Goal: Information Seeking & Learning: Learn about a topic

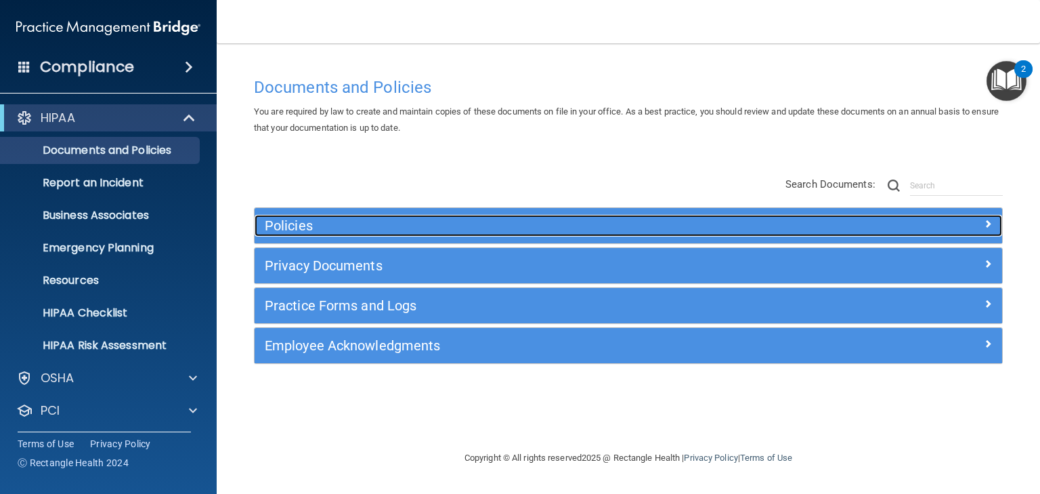
click at [298, 226] on h5 "Policies" at bounding box center [535, 225] width 541 height 15
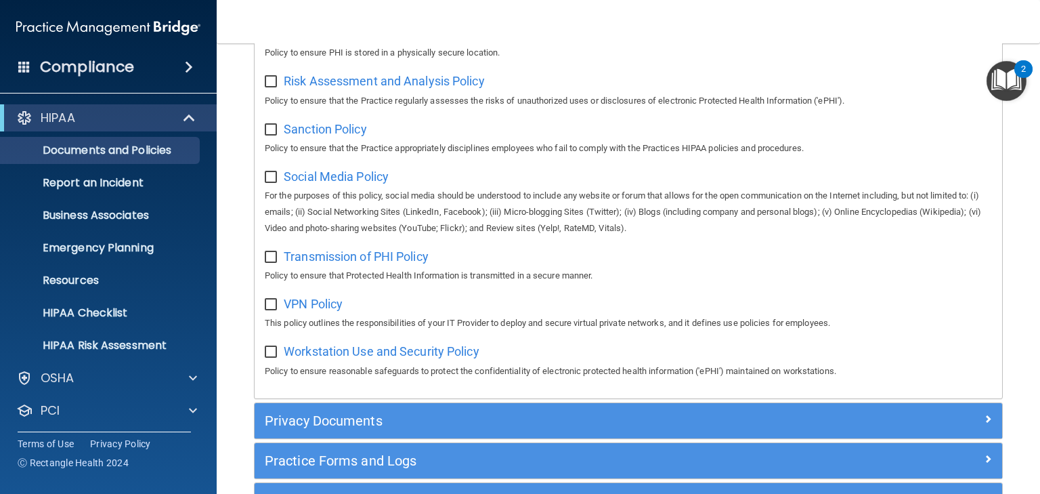
scroll to position [1016, 0]
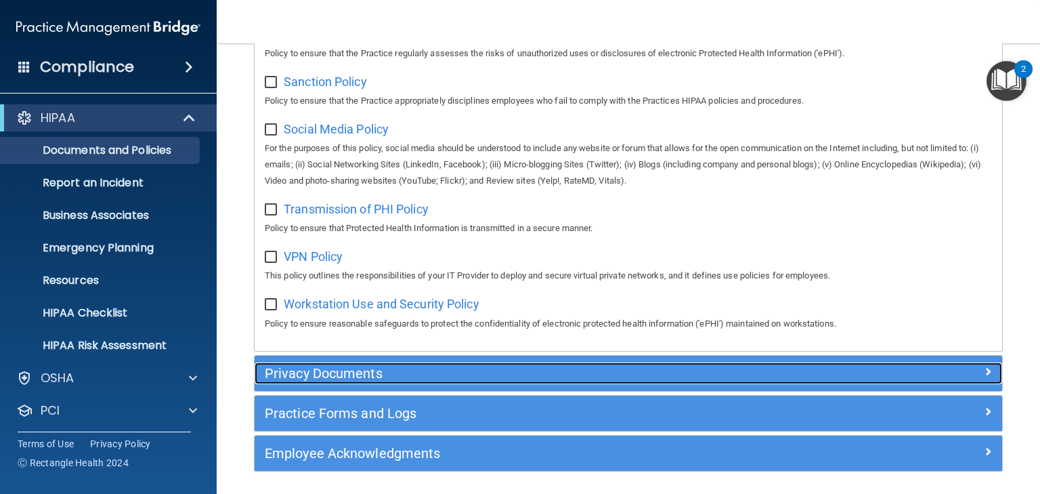
click at [329, 380] on h5 "Privacy Documents" at bounding box center [535, 373] width 541 height 15
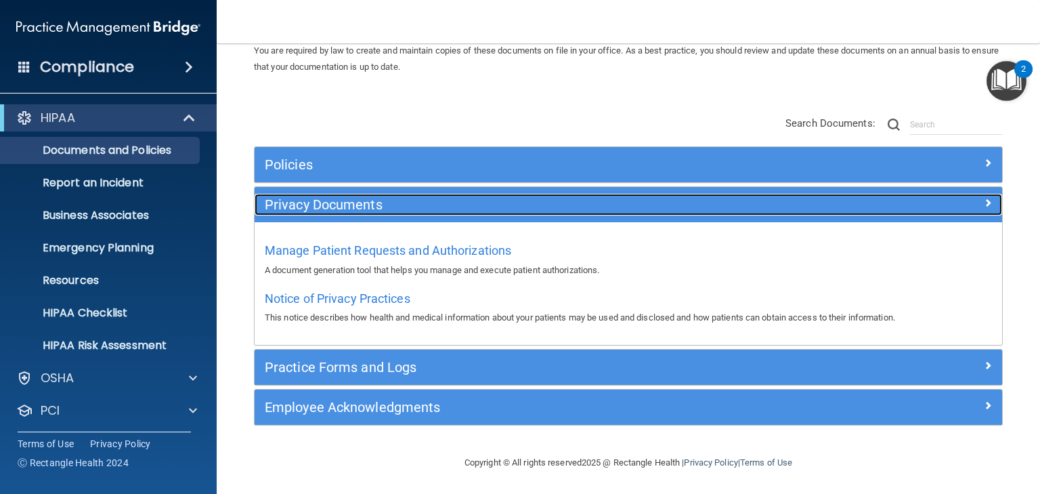
scroll to position [61, 0]
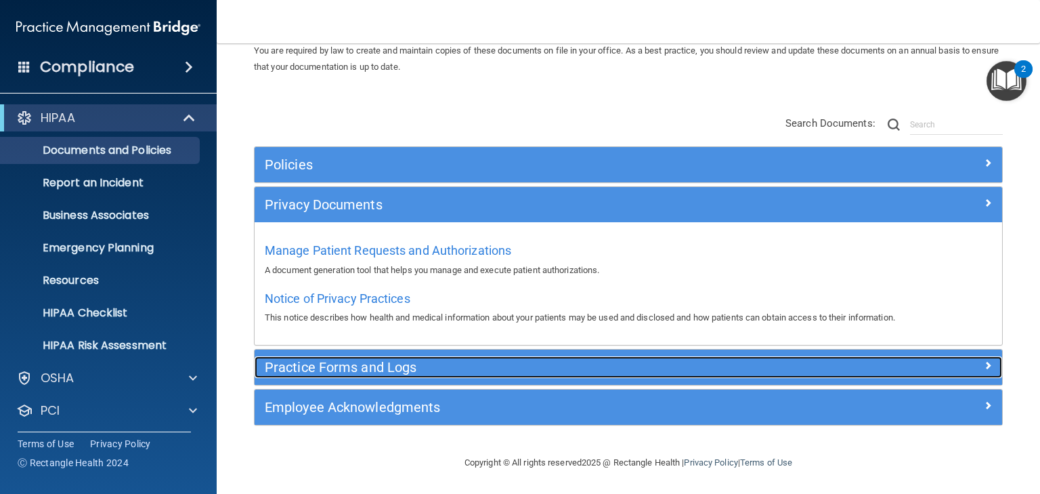
click at [325, 367] on h5 "Practice Forms and Logs" at bounding box center [535, 367] width 541 height 15
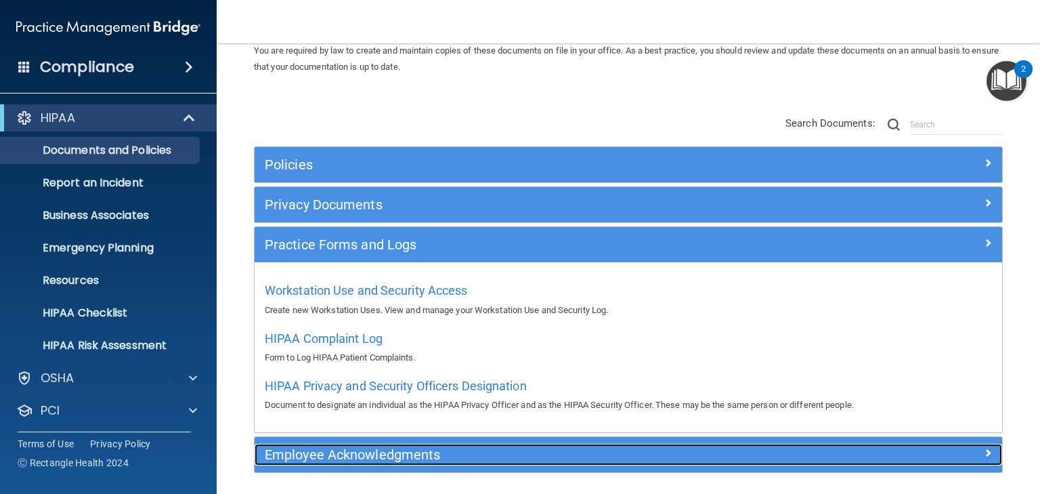
click at [316, 457] on h5 "Employee Acknowledgments" at bounding box center [535, 454] width 541 height 15
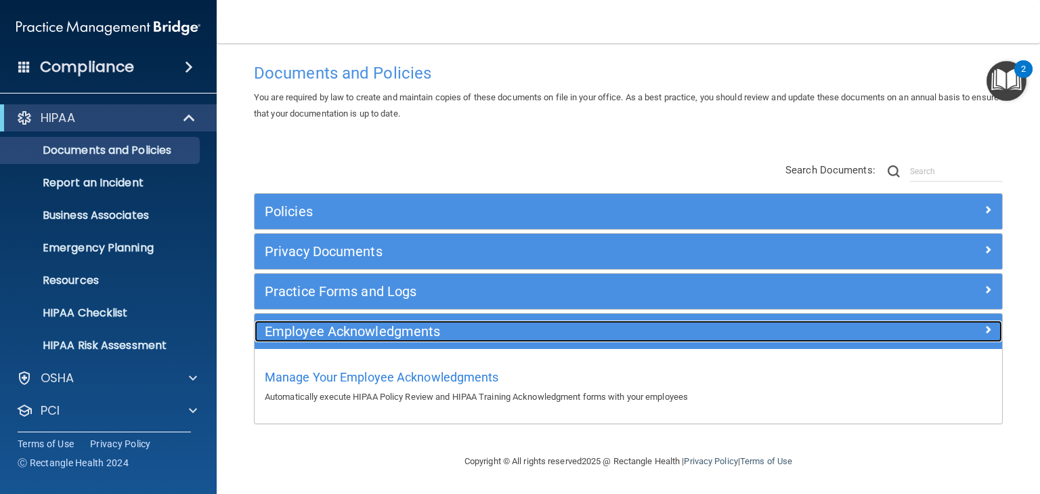
scroll to position [14, 0]
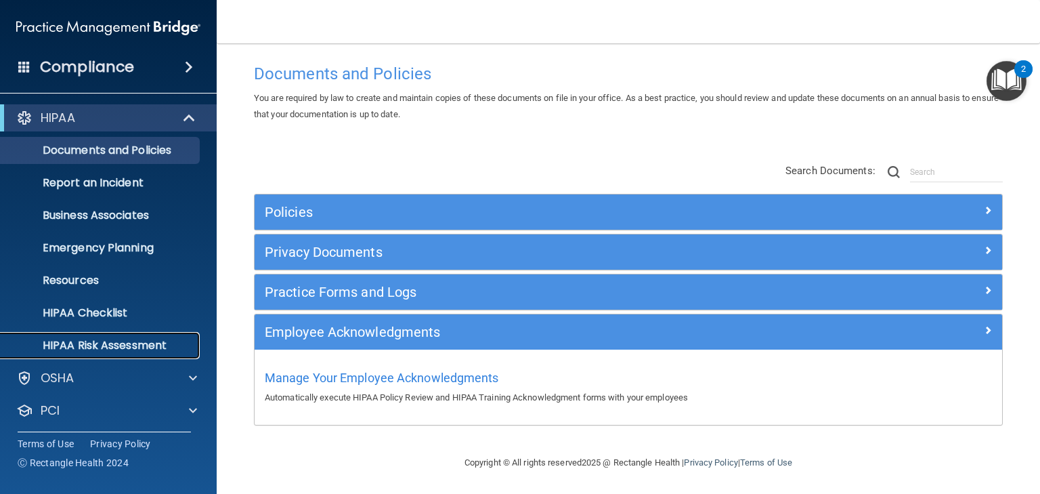
click at [120, 348] on p "HIPAA Risk Assessment" at bounding box center [101, 346] width 185 height 14
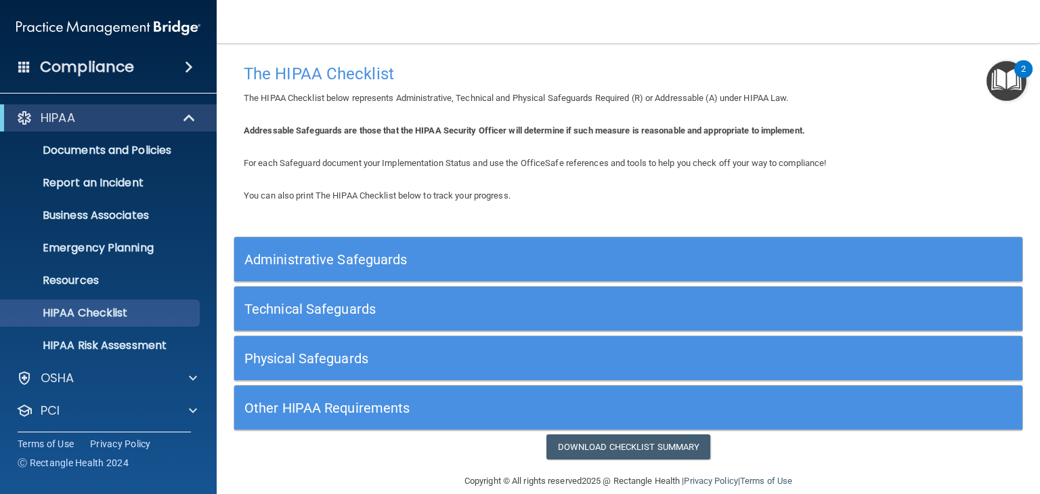
click at [350, 259] on h5 "Administrative Safeguards" at bounding box center [530, 259] width 571 height 15
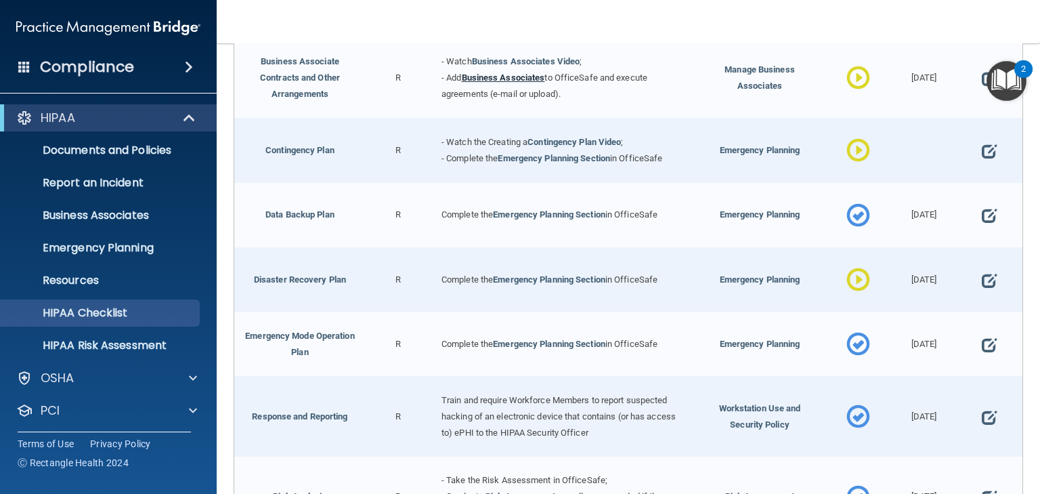
scroll to position [271, 0]
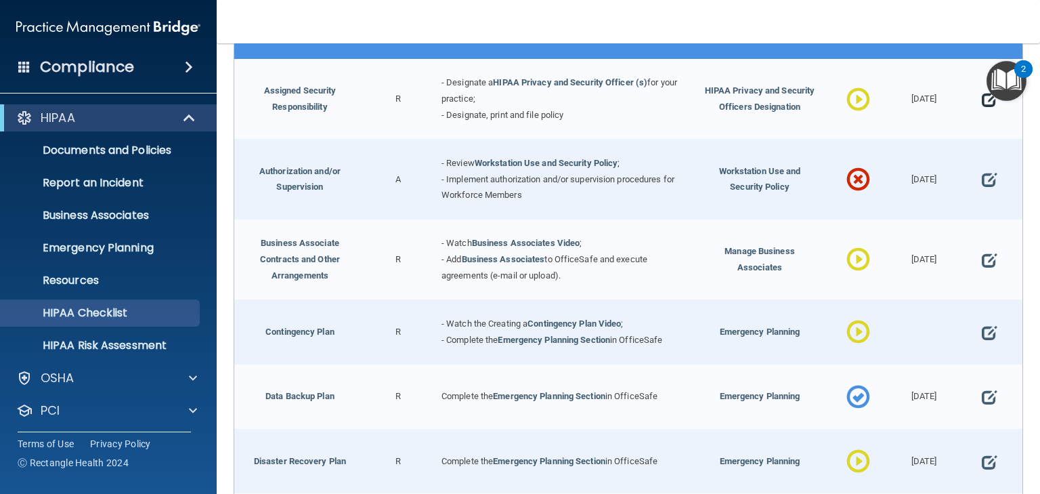
click at [982, 102] on span at bounding box center [989, 99] width 15 height 33
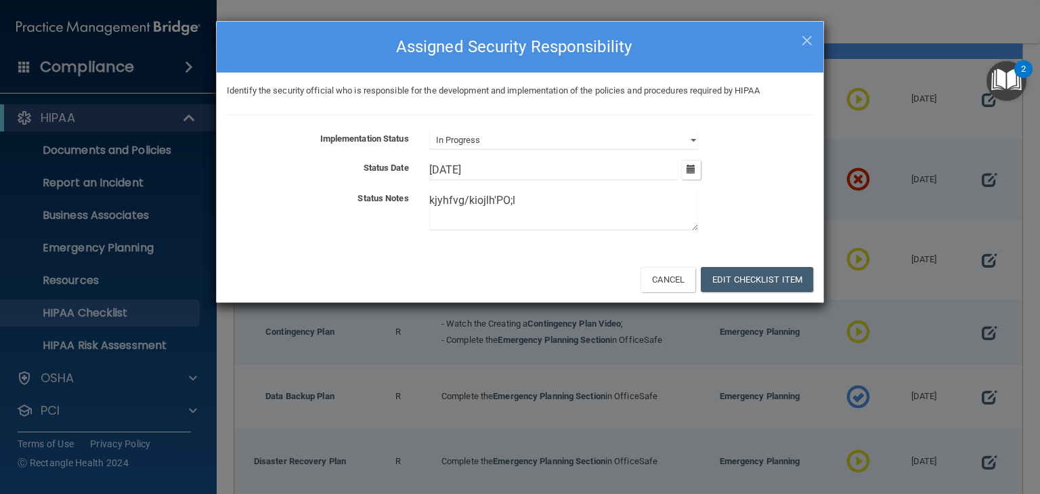
click at [979, 98] on div "× Close Assigned Security Responsibility Identify the security official who is …" at bounding box center [520, 247] width 1040 height 494
click at [507, 144] on select "Not Started In Progress Completed" at bounding box center [563, 140] width 269 height 19
click at [429, 131] on select "Not Started In Progress Completed" at bounding box center [563, 140] width 269 height 19
click at [728, 278] on button "Edit Checklist Item" at bounding box center [757, 279] width 112 height 25
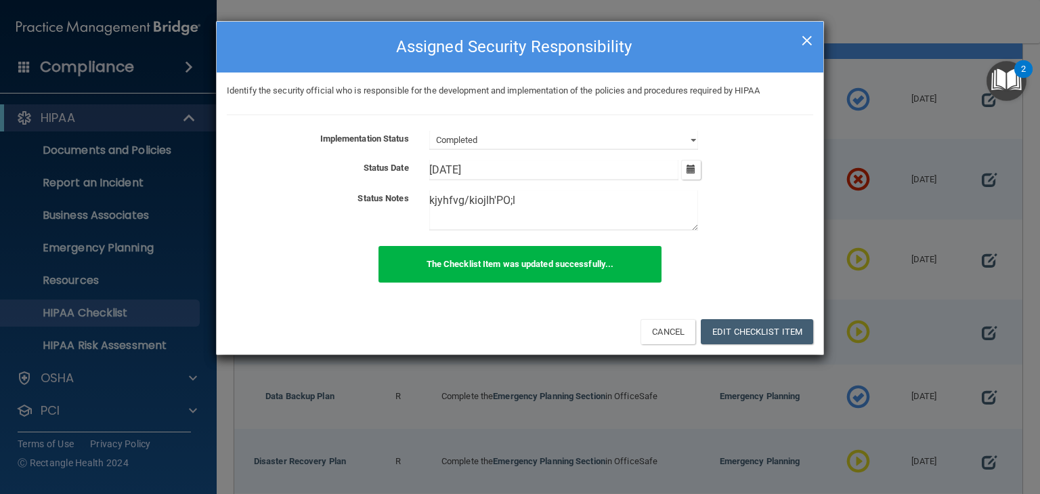
click at [807, 41] on span "×" at bounding box center [807, 38] width 12 height 27
select select "in_progress"
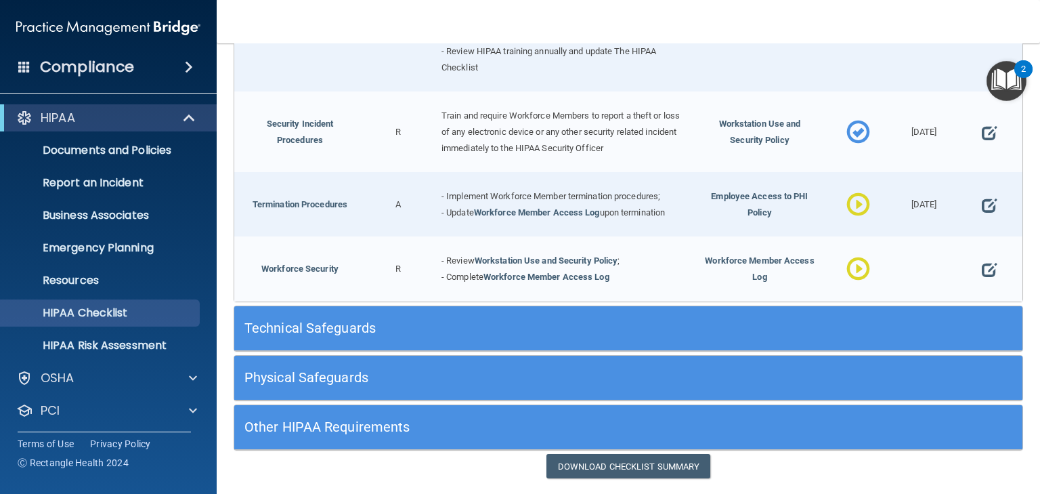
scroll to position [1300, 0]
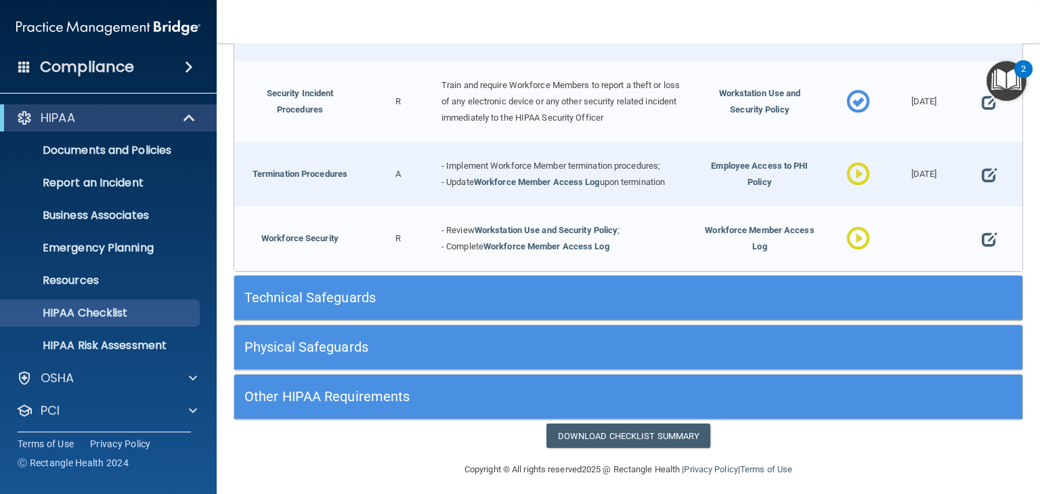
click at [315, 290] on h5 "Technical Safeguards" at bounding box center [530, 297] width 571 height 15
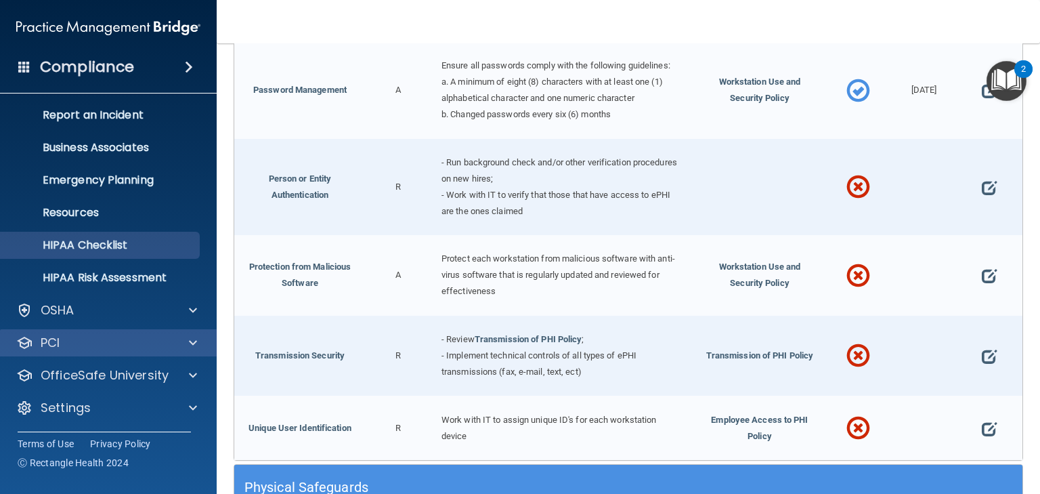
scroll to position [68, 0]
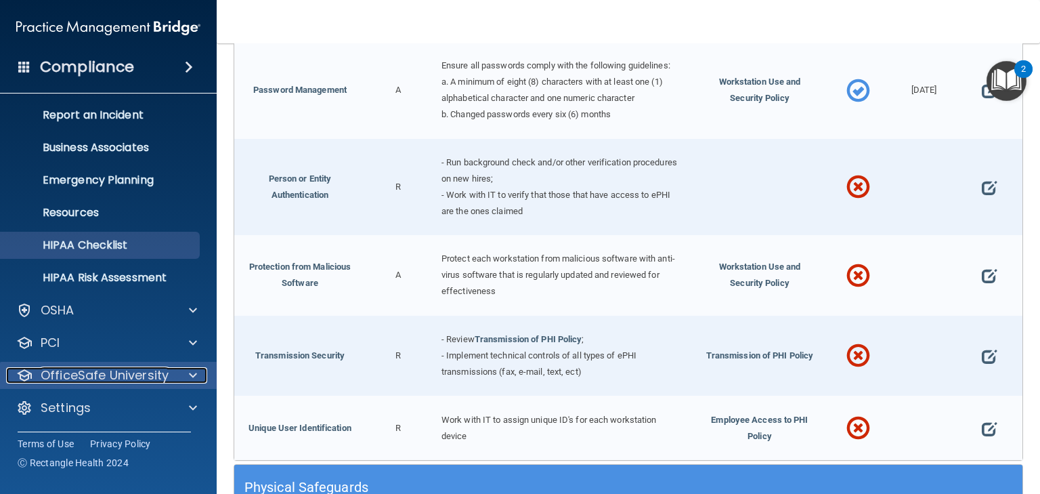
click at [96, 370] on p "OfficeSafe University" at bounding box center [105, 375] width 128 height 16
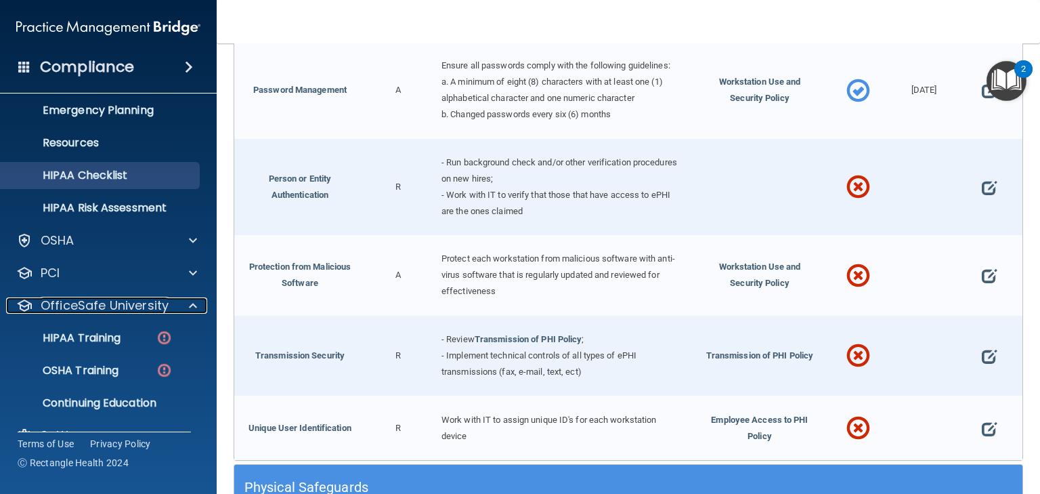
scroll to position [165, 0]
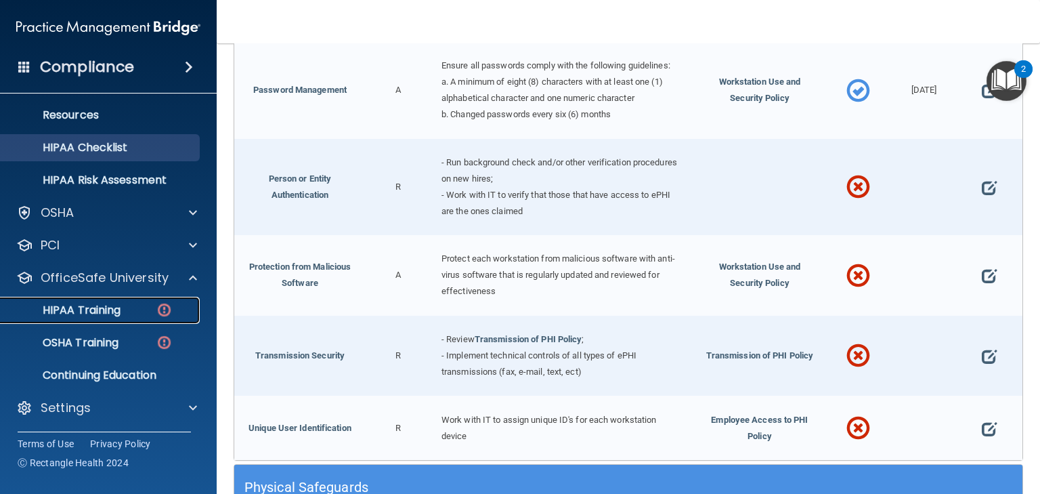
click at [89, 314] on p "HIPAA Training" at bounding box center [65, 310] width 112 height 14
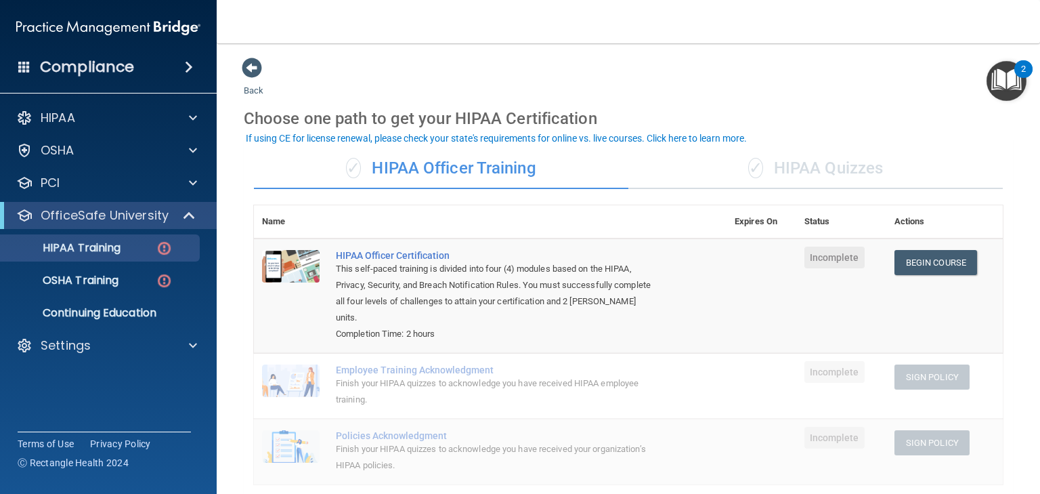
click at [812, 168] on div "✓ HIPAA Quizzes" at bounding box center [816, 168] width 375 height 41
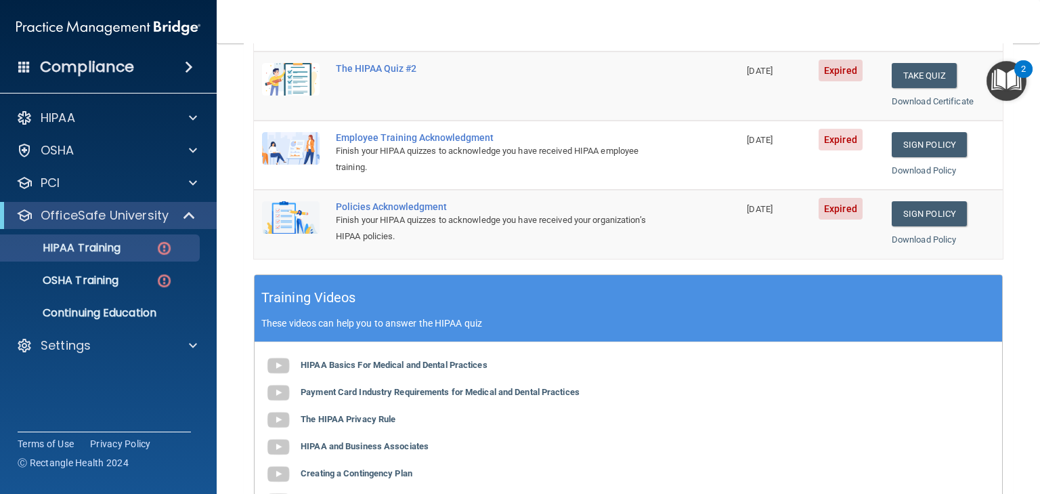
scroll to position [434, 0]
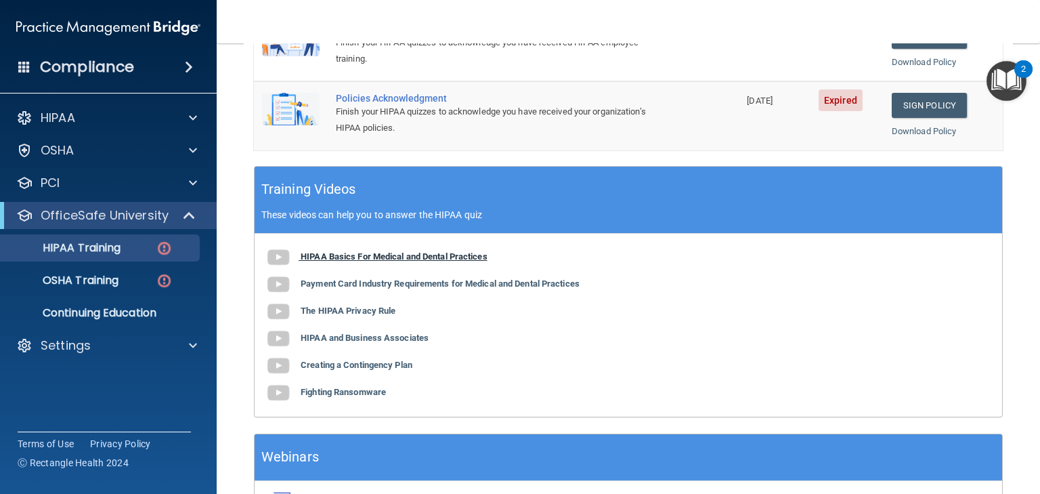
click at [355, 253] on b "HIPAA Basics For Medical and Dental Practices" at bounding box center [394, 256] width 187 height 10
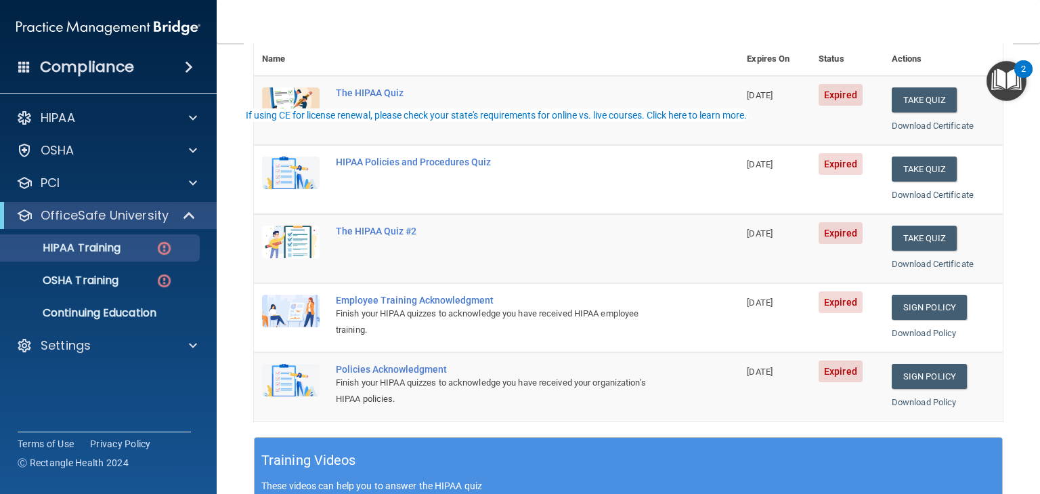
scroll to position [0, 0]
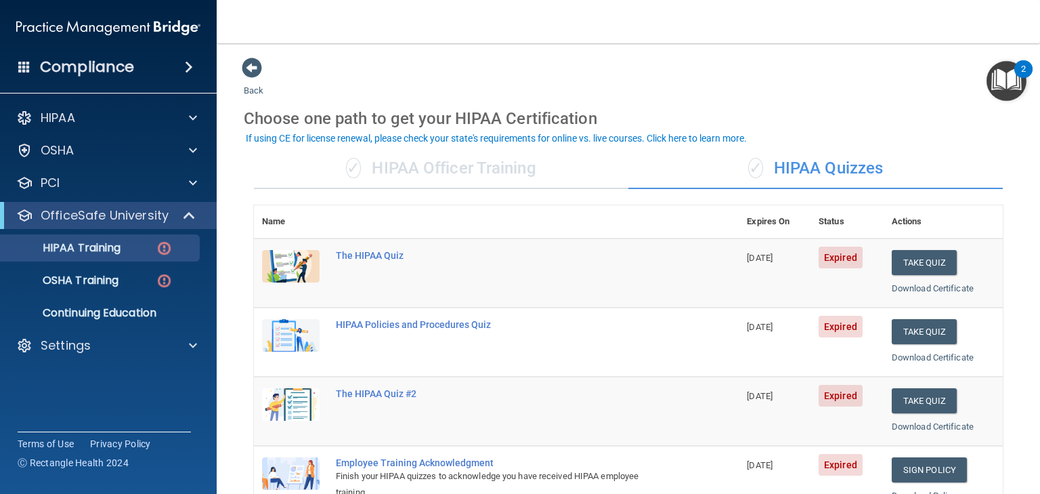
click at [452, 163] on div "✓ HIPAA Officer Training" at bounding box center [441, 168] width 375 height 41
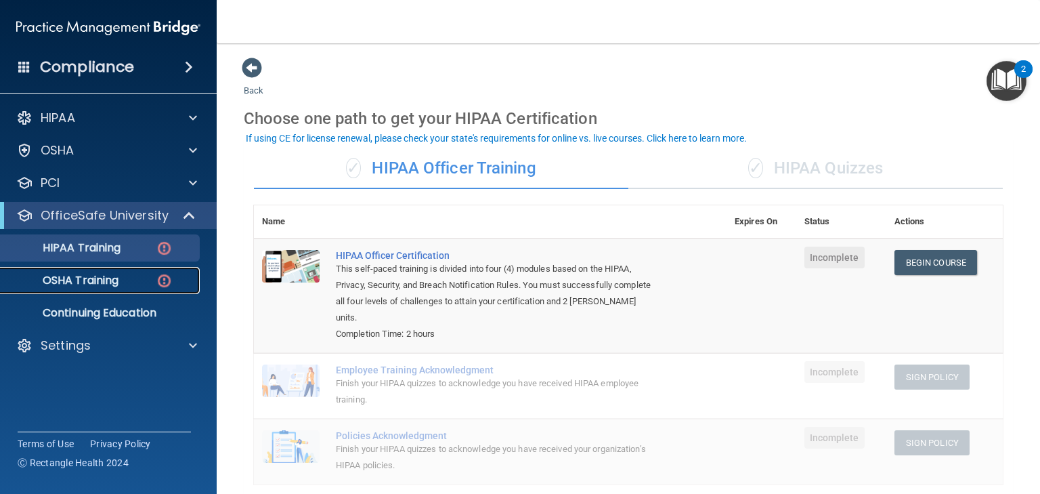
click at [85, 282] on p "OSHA Training" at bounding box center [64, 281] width 110 height 14
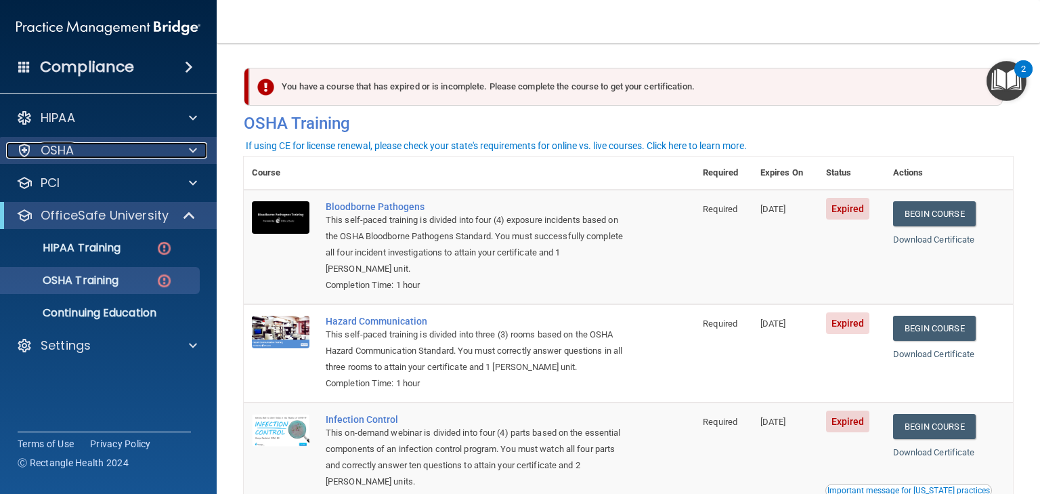
click at [79, 142] on div "OSHA" at bounding box center [90, 150] width 168 height 16
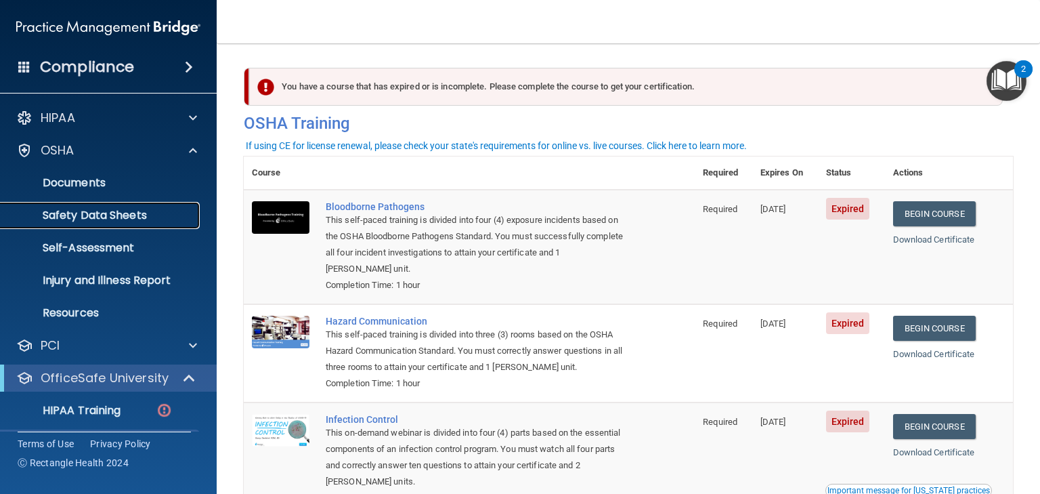
click at [82, 218] on p "Safety Data Sheets" at bounding box center [101, 216] width 185 height 14
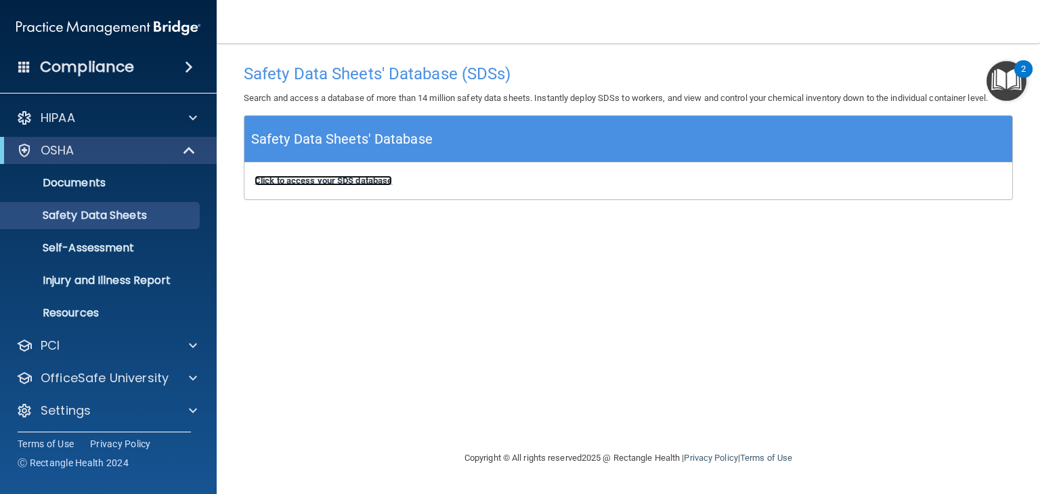
click at [341, 180] on b "Click to access your SDS database" at bounding box center [324, 180] width 138 height 10
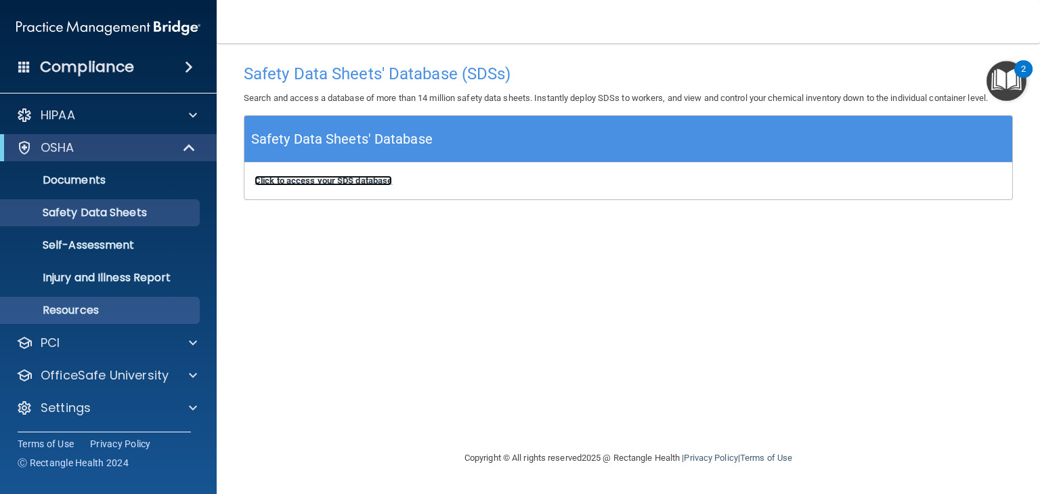
scroll to position [3, 0]
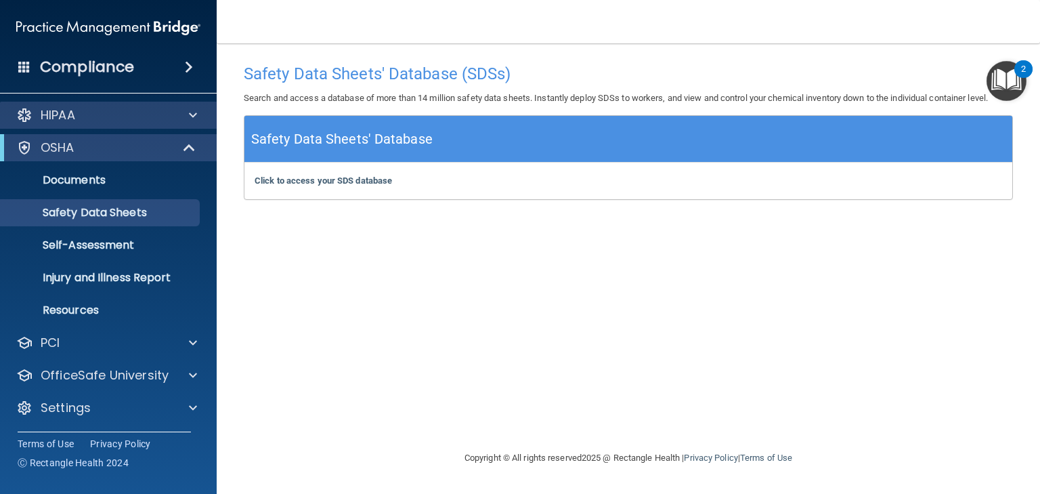
click at [74, 123] on div "HIPAA" at bounding box center [108, 115] width 217 height 27
click at [68, 118] on p "HIPAA" at bounding box center [58, 115] width 35 height 16
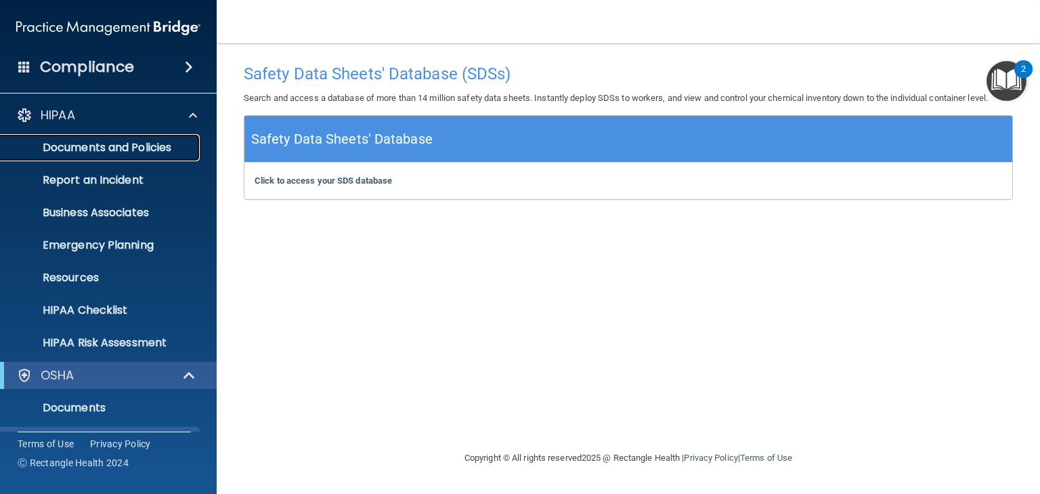
click at [115, 143] on p "Documents and Policies" at bounding box center [101, 148] width 185 height 14
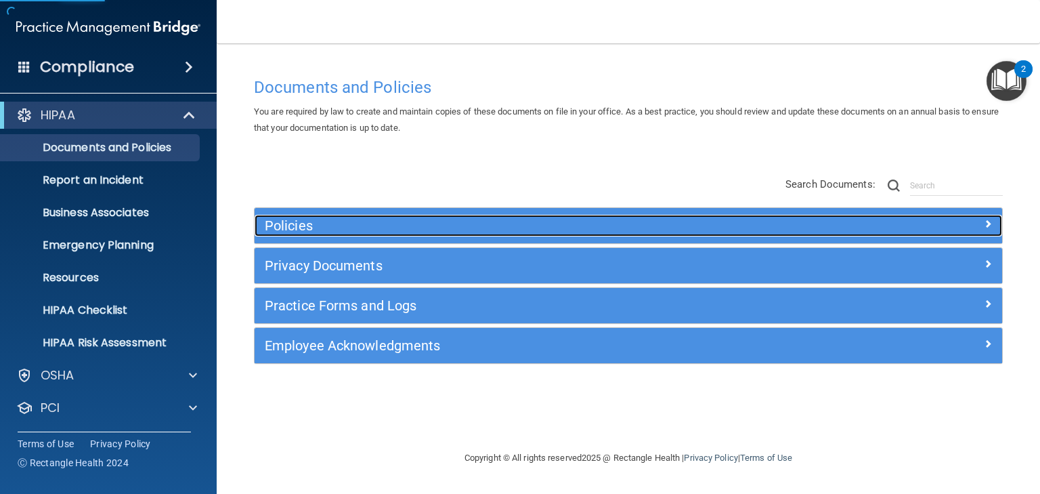
click at [287, 224] on h5 "Policies" at bounding box center [535, 225] width 541 height 15
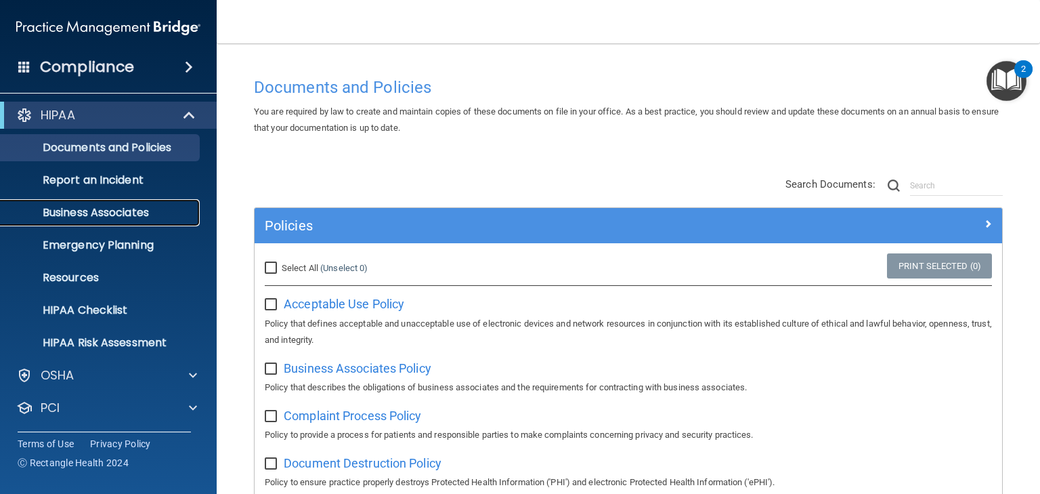
click at [96, 214] on p "Business Associates" at bounding box center [101, 213] width 185 height 14
